Goal: Task Accomplishment & Management: Complete application form

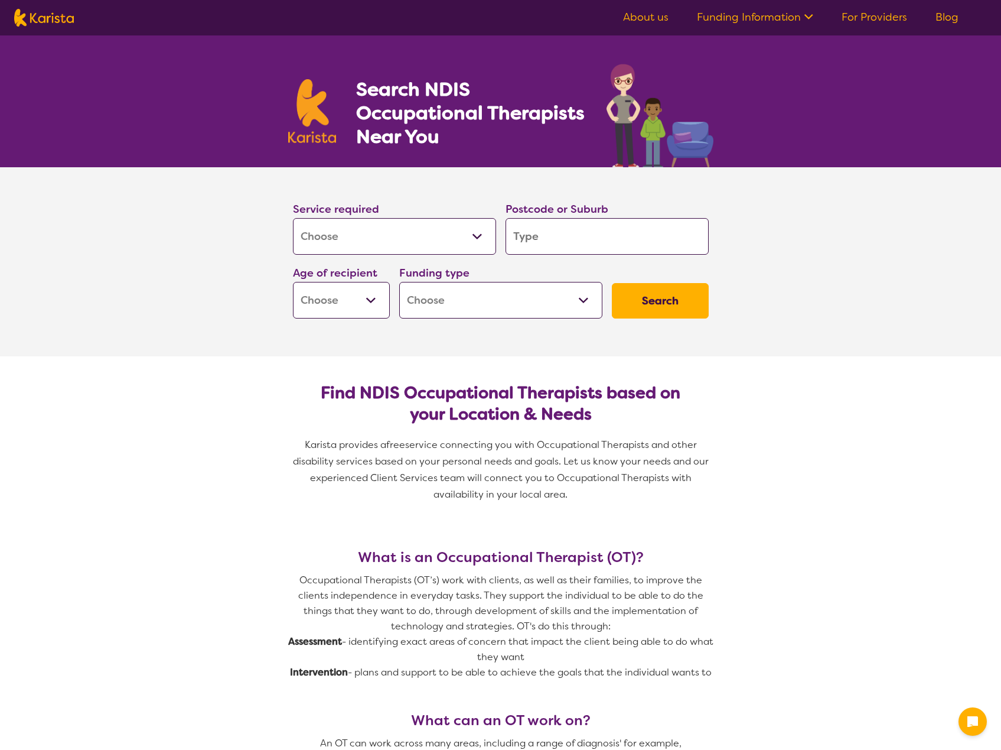
select select "[MEDICAL_DATA]"
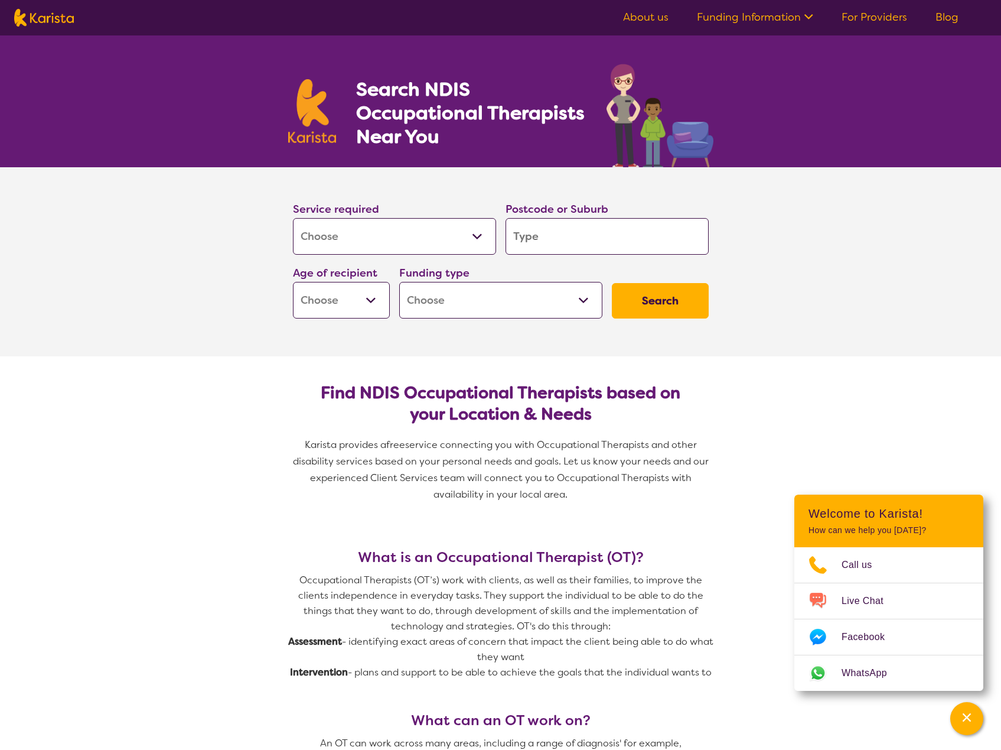
click at [548, 233] on input "search" at bounding box center [607, 236] width 203 height 37
click at [564, 238] on input "search" at bounding box center [607, 236] width 203 height 37
type input "c"
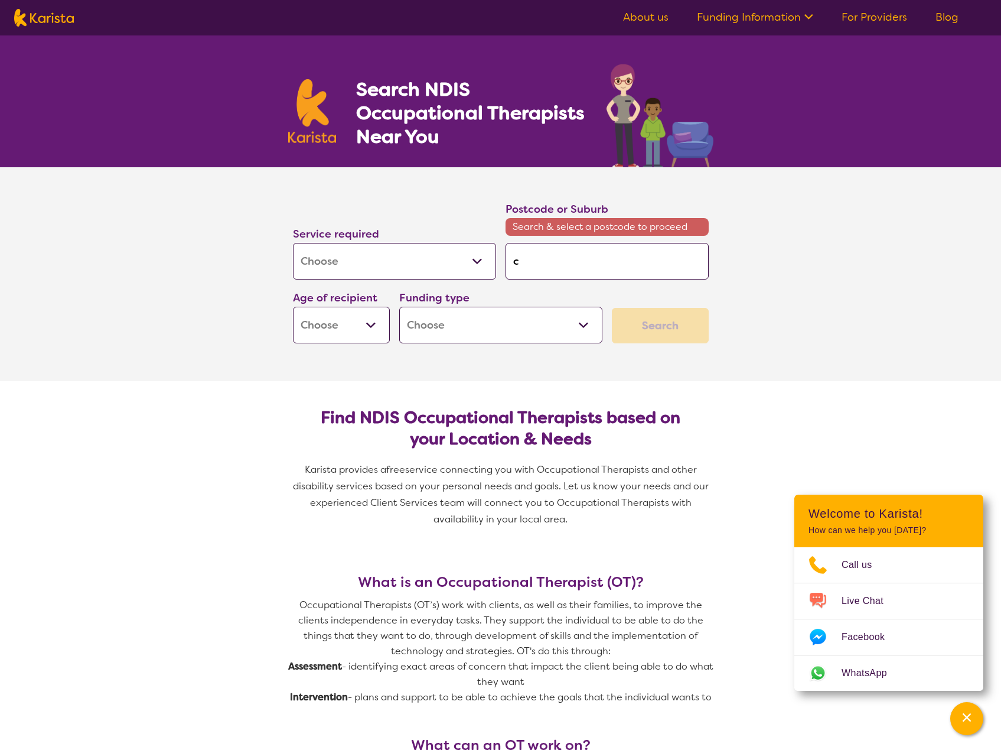
type input "co"
type input "coo"
type input "coom"
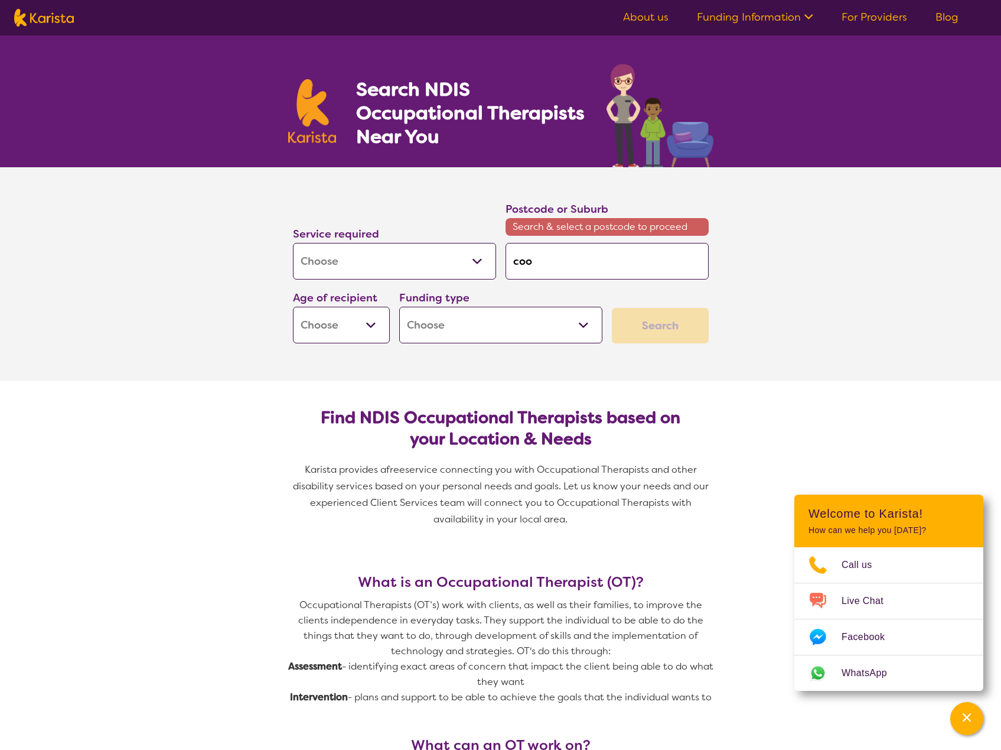
type input "coom"
type input "cooma"
type input "coom"
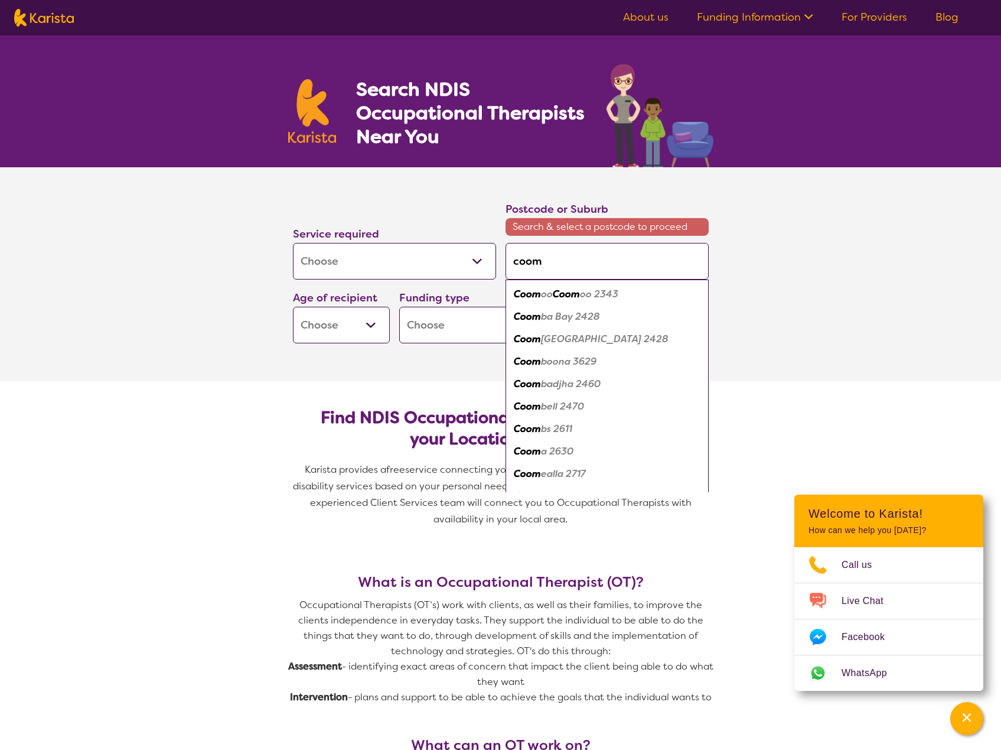
drag, startPoint x: 578, startPoint y: 263, endPoint x: 294, endPoint y: 220, distance: 286.8
click at [294, 221] on div "Service required Allied Health Assistant Assessment (ADHD or Autism) Behaviour …" at bounding box center [500, 272] width 425 height 152
type input "2"
type input "26"
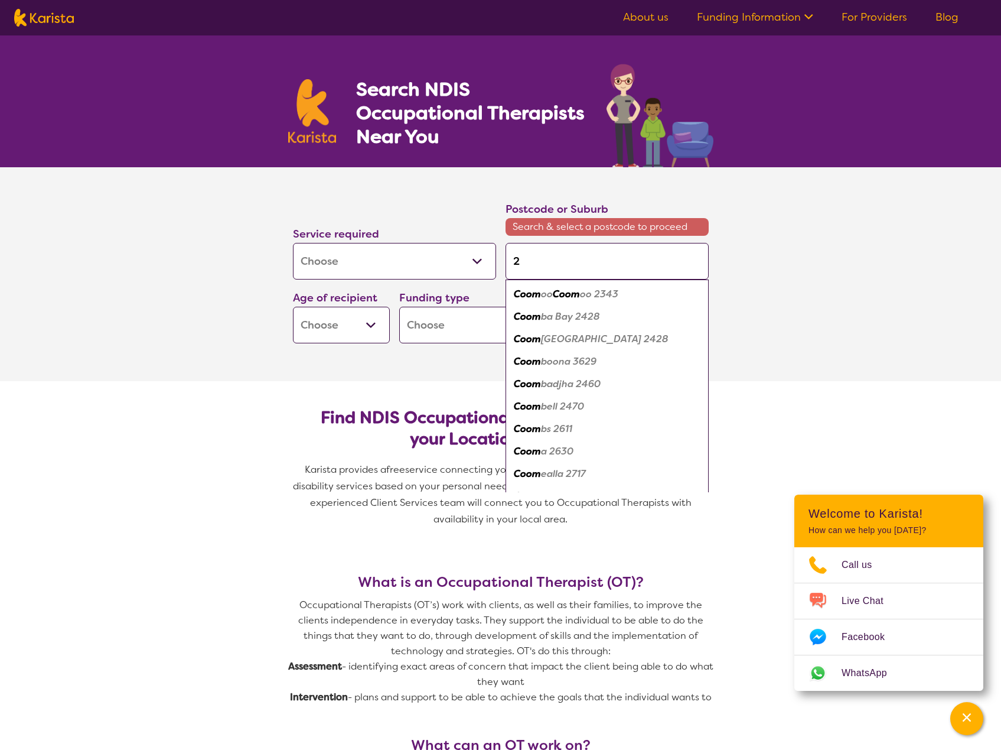
type input "26"
type input "263"
type input "2630"
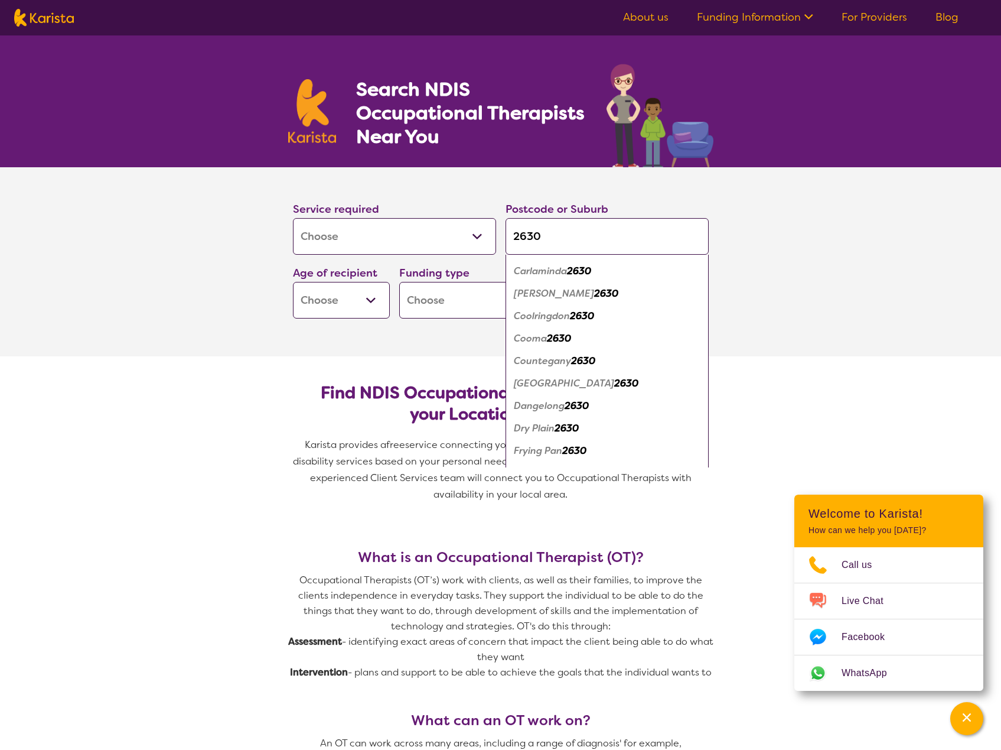
scroll to position [177, 0]
type input "2630"
click at [577, 339] on div "Cooma 2630" at bounding box center [607, 339] width 191 height 22
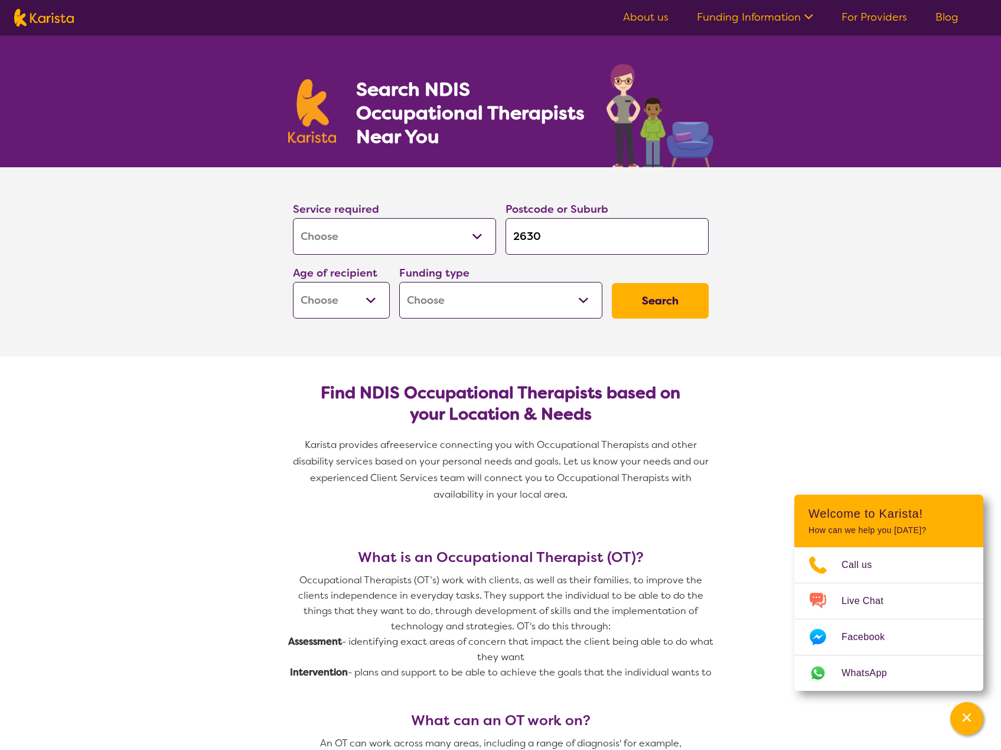
click at [688, 299] on button "Search" at bounding box center [660, 300] width 97 height 35
click at [370, 300] on select "Early Childhood - 0 to 9 Child - 10 to 11 Adolescent - 12 to 17 Adult - 18 to 6…" at bounding box center [341, 300] width 97 height 37
select select "AG"
click at [293, 282] on select "Early Childhood - 0 to 9 Child - 10 to 11 Adolescent - 12 to 17 Adult - 18 to 6…" at bounding box center [341, 300] width 97 height 37
select select "AG"
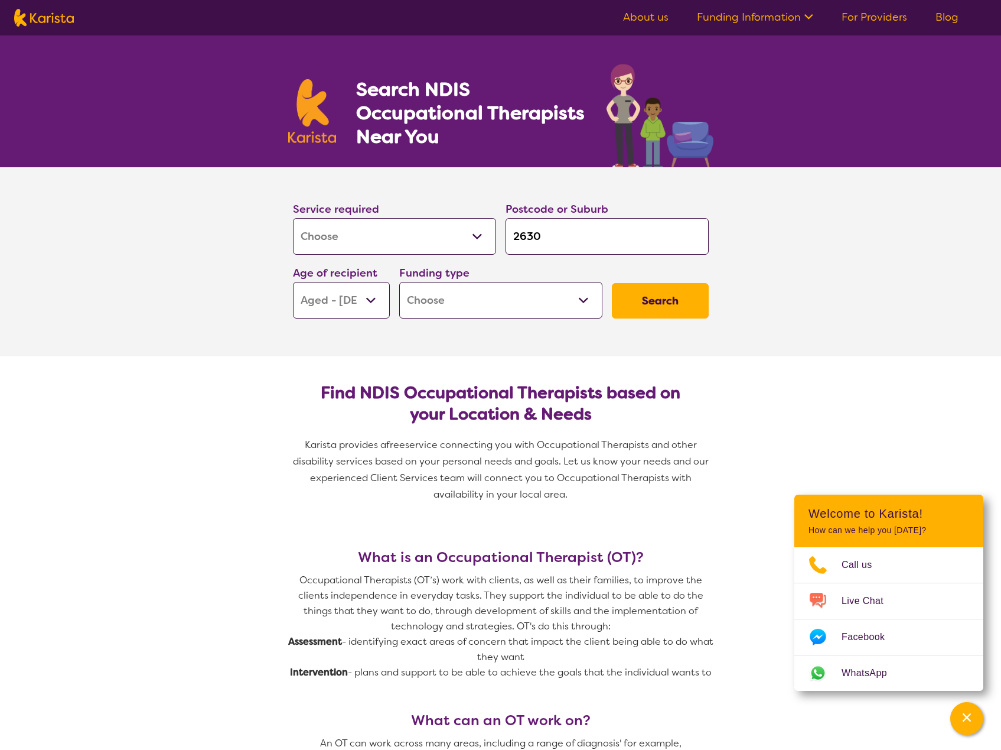
click at [584, 300] on select "Home Care Package (HCP) National Disability Insurance Scheme (NDIS) I don't know" at bounding box center [500, 300] width 203 height 37
select select "HCP"
click at [399, 282] on select "Home Care Package (HCP) National Disability Insurance Scheme (NDIS) I don't know" at bounding box center [500, 300] width 203 height 37
select select "HCP"
click at [661, 298] on button "Search" at bounding box center [660, 300] width 97 height 35
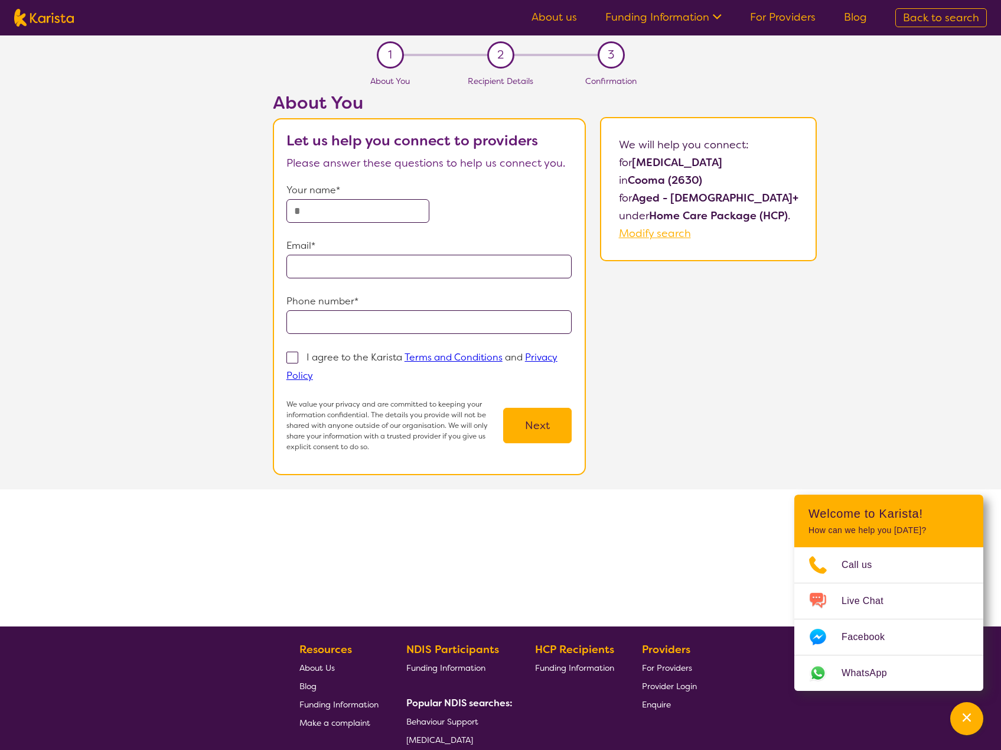
select select "[MEDICAL_DATA]"
select select "AG"
select select "HCP"
select select "[MEDICAL_DATA]"
select select "AG"
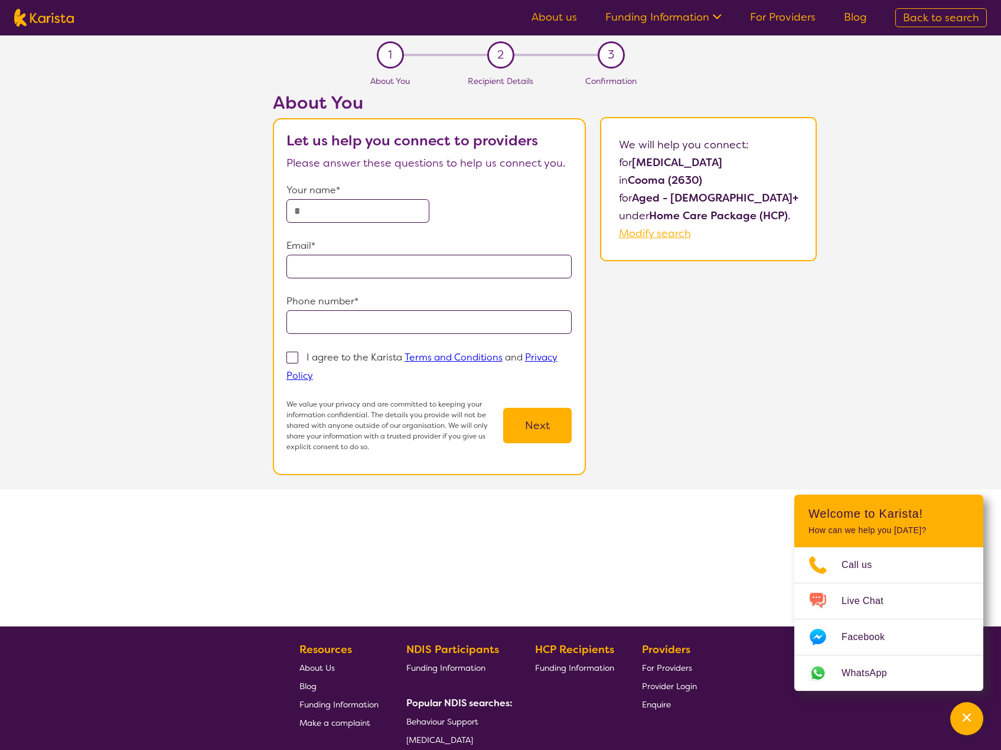
select select "HCP"
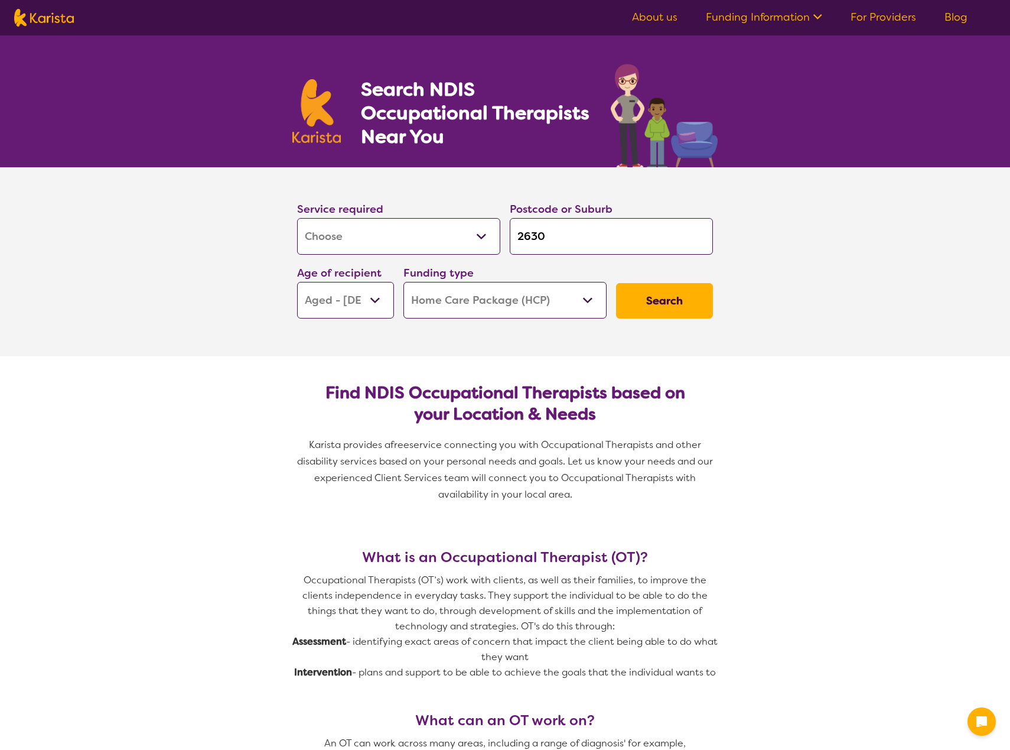
select select "[MEDICAL_DATA]"
select select "AG"
select select "HCP"
select select "[MEDICAL_DATA]"
select select "AG"
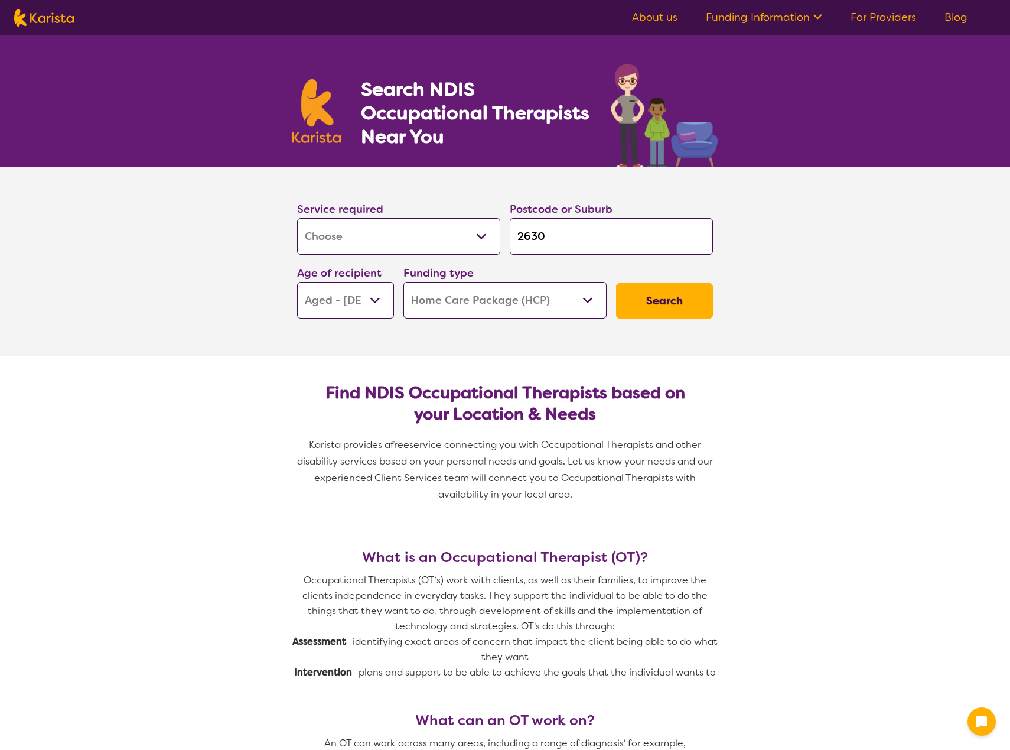
select select "HCP"
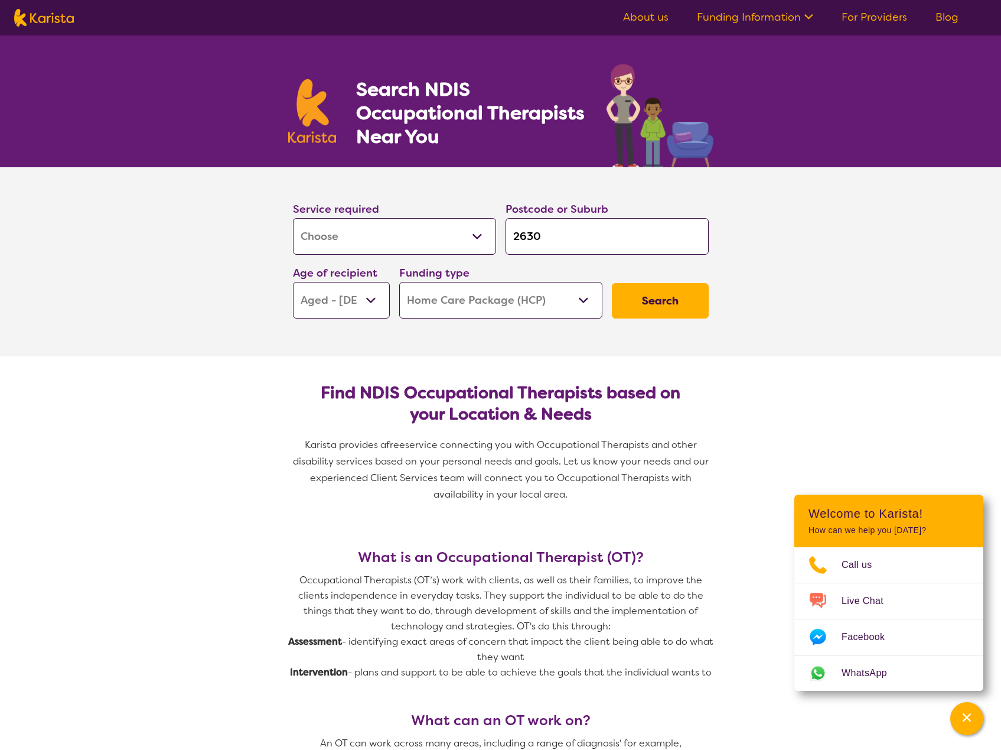
click at [632, 299] on button "Search" at bounding box center [660, 300] width 97 height 35
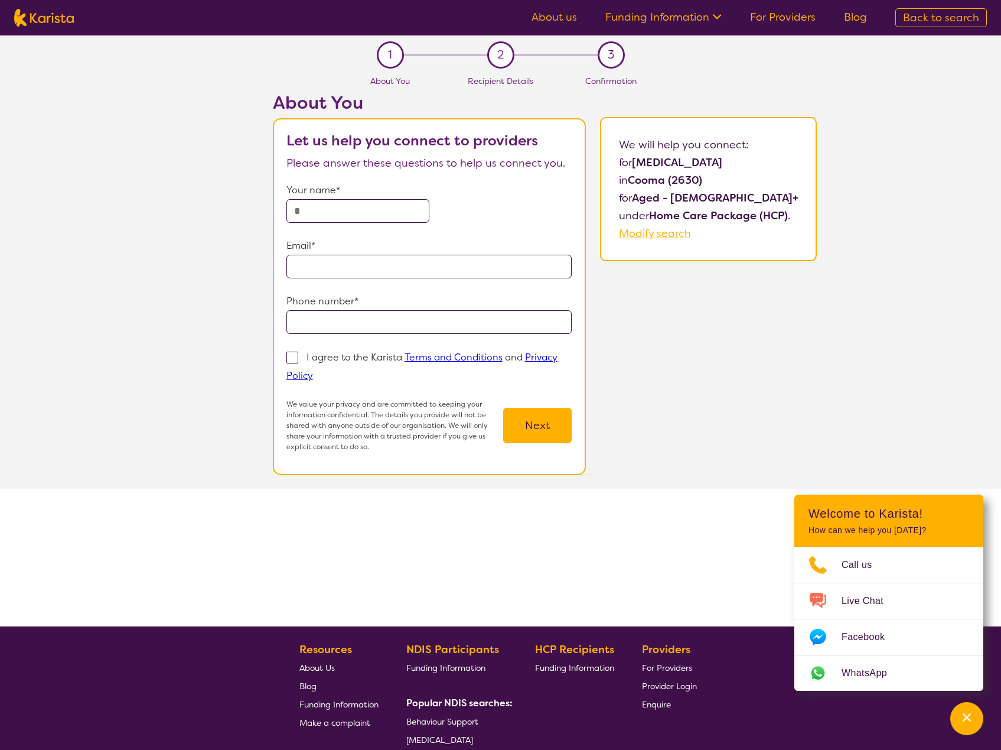
click at [378, 212] on input "text" at bounding box center [358, 211] width 143 height 24
type input "**********"
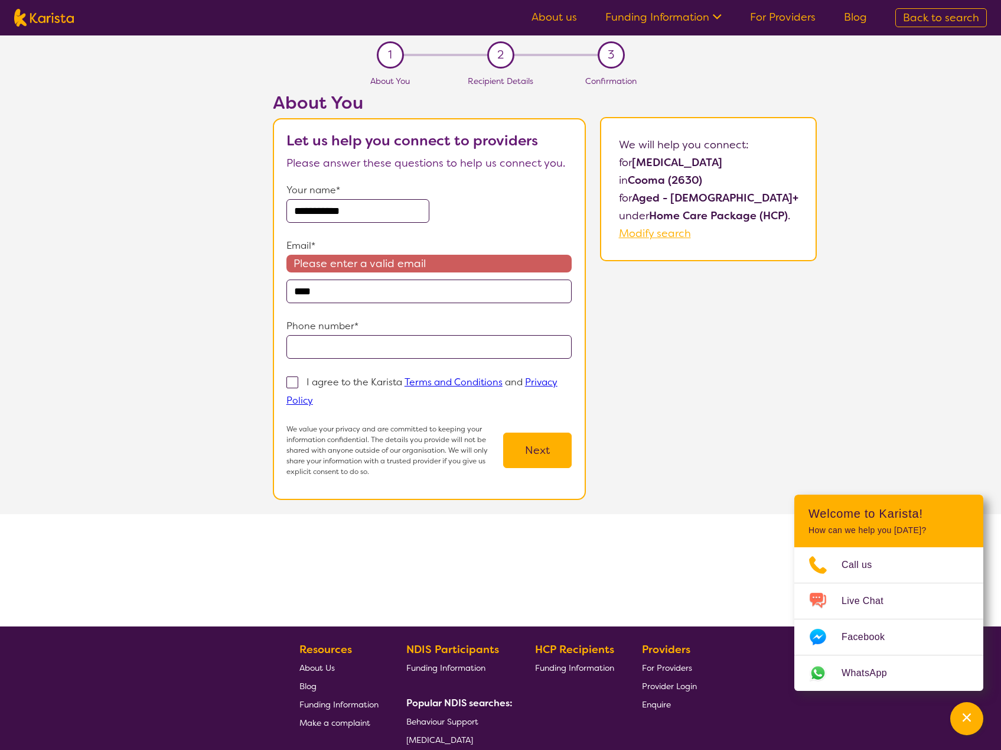
type input "**********"
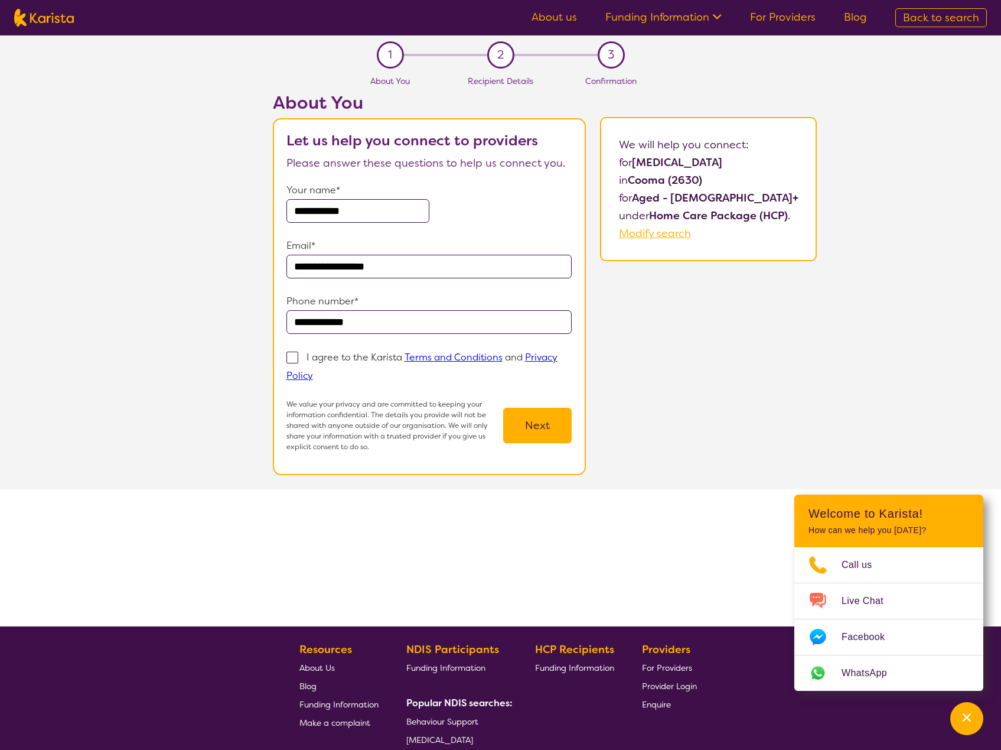
type input "**********"
click at [297, 359] on span at bounding box center [293, 358] width 12 height 12
click at [313, 371] on input "I agree to the Karista Terms and Conditions and Privacy Policy" at bounding box center [317, 375] width 8 height 8
checkbox input "true"
click at [556, 422] on button "Next" at bounding box center [537, 425] width 69 height 35
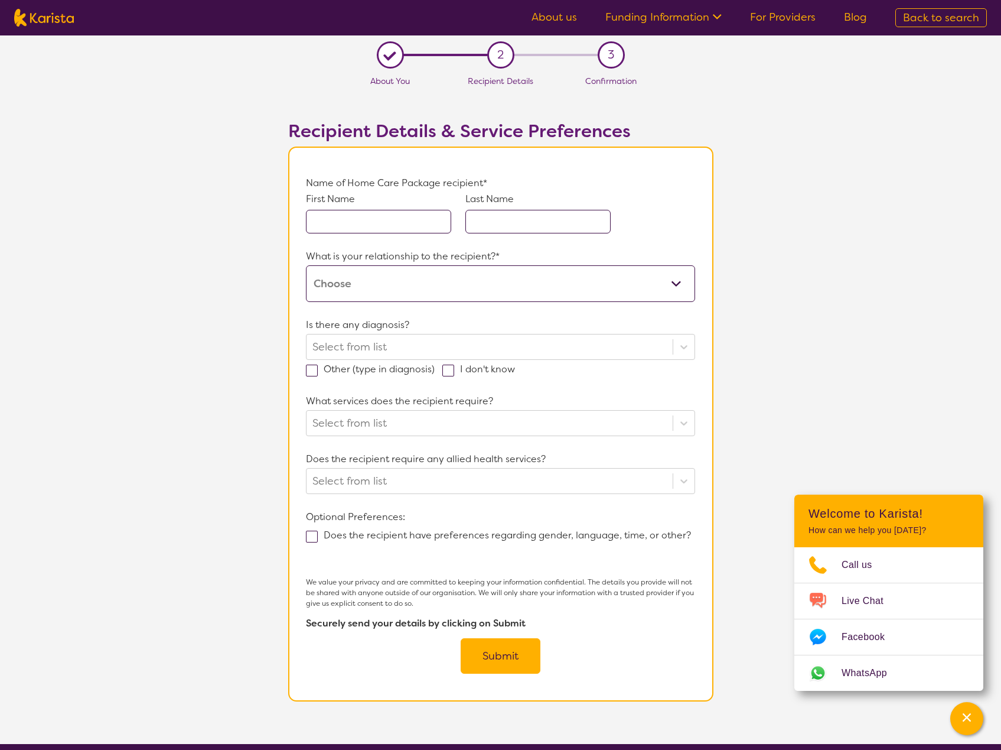
click at [426, 227] on input "text" at bounding box center [378, 222] width 145 height 24
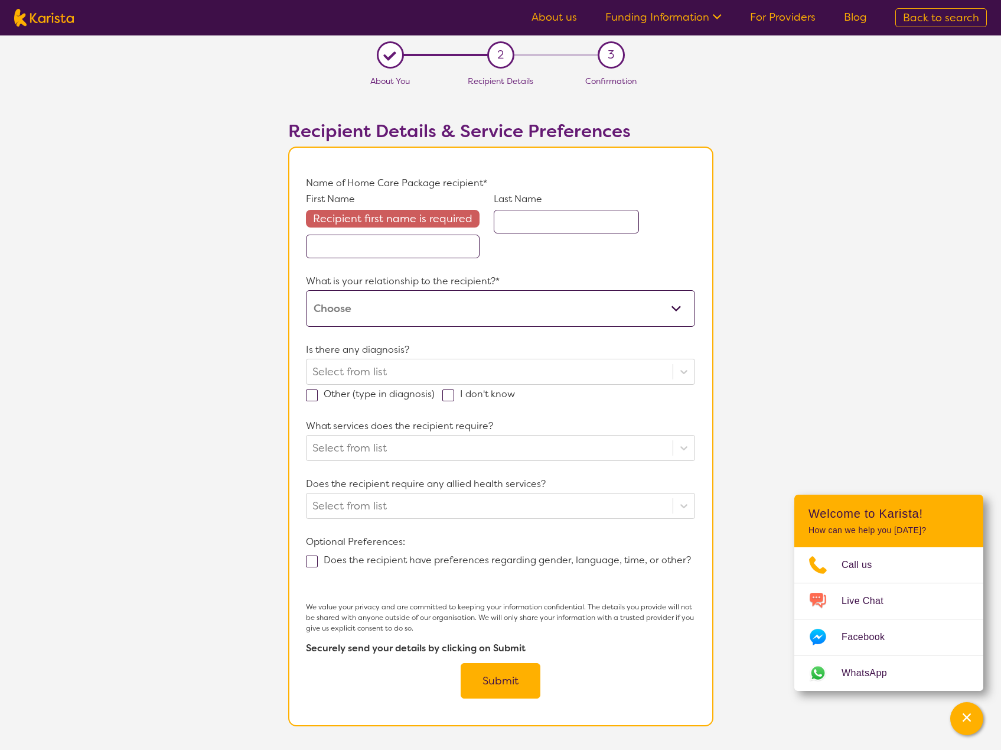
click at [414, 254] on input "text" at bounding box center [393, 247] width 174 height 24
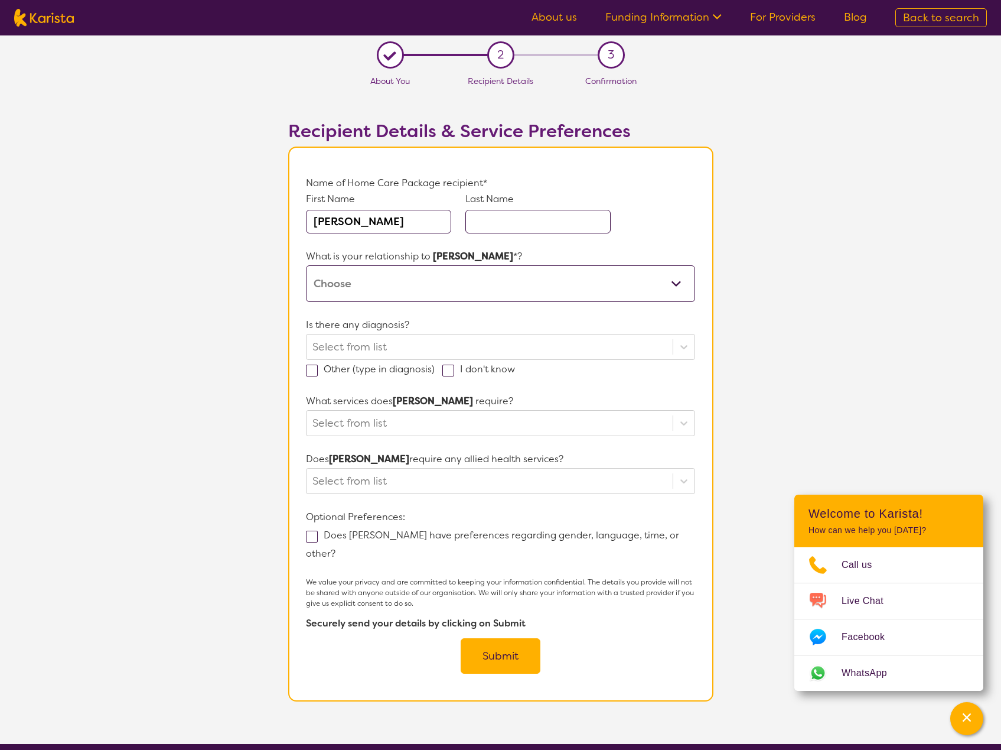
type input "[PERSON_NAME]"
type input "Hynd"
click at [609, 298] on select "This request is for myself I am their parent I am their child I am their spouse…" at bounding box center [500, 283] width 389 height 37
select select "I am their Aged Care Case Worker"
click at [306, 265] on select "This request is for myself I am their parent I am their child I am their spouse…" at bounding box center [500, 283] width 389 height 37
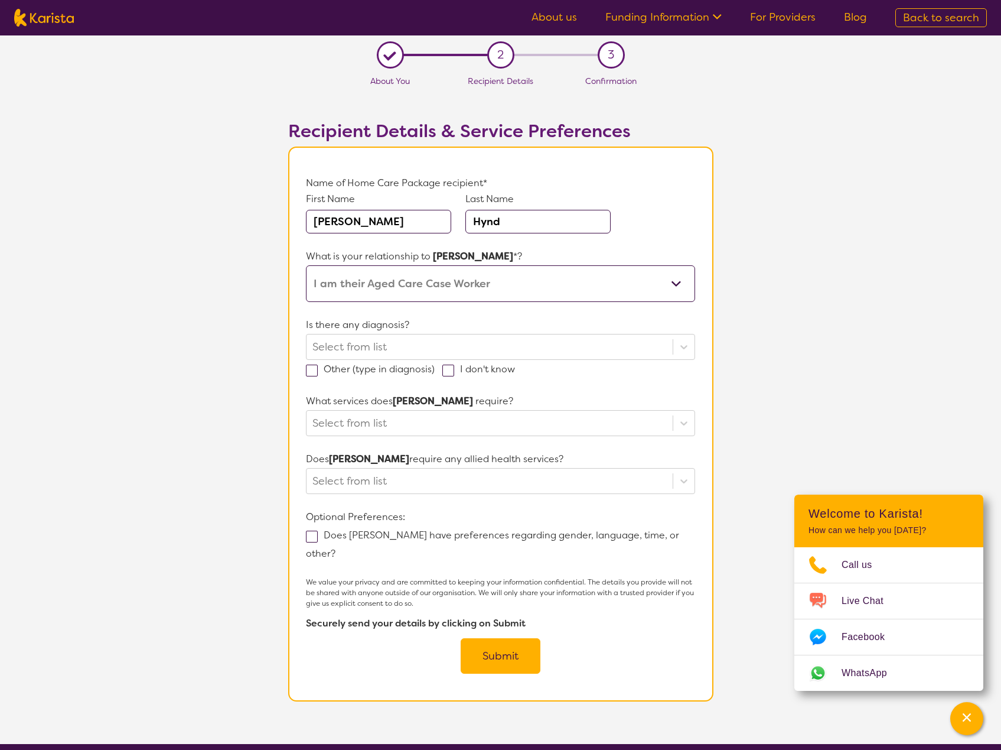
click at [681, 346] on icon at bounding box center [684, 347] width 7 height 4
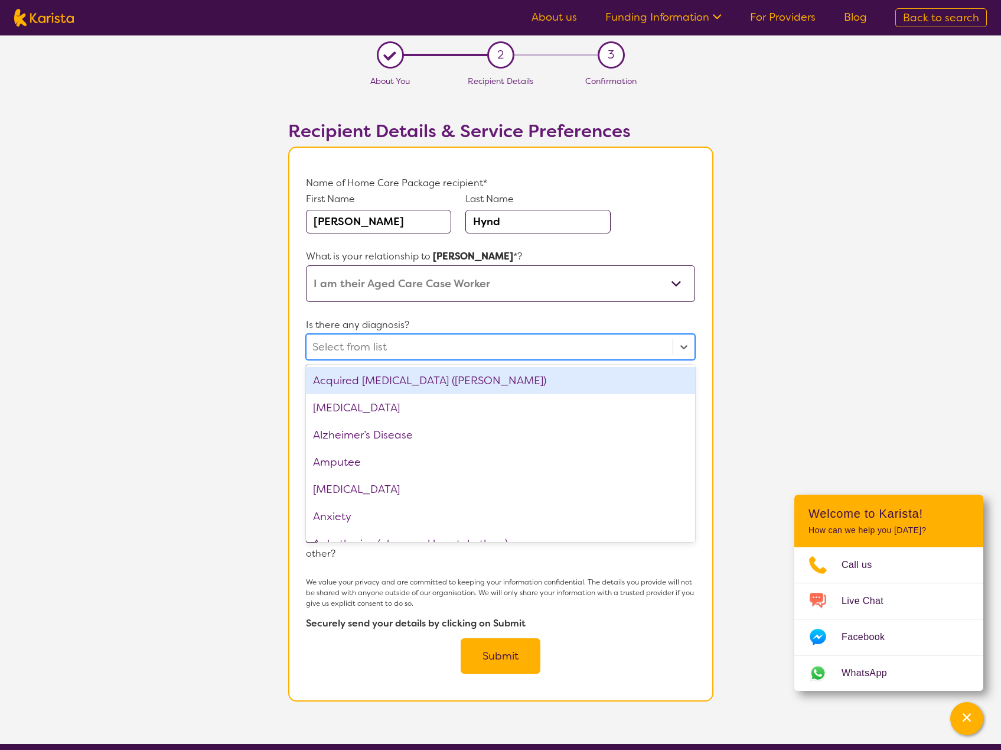
click at [811, 363] on section "L About You 2 Recipient Details 3 Confirmation Recipient Details & Service Pref…" at bounding box center [500, 389] width 1001 height 708
